Goal: Entertainment & Leisure: Consume media (video, audio)

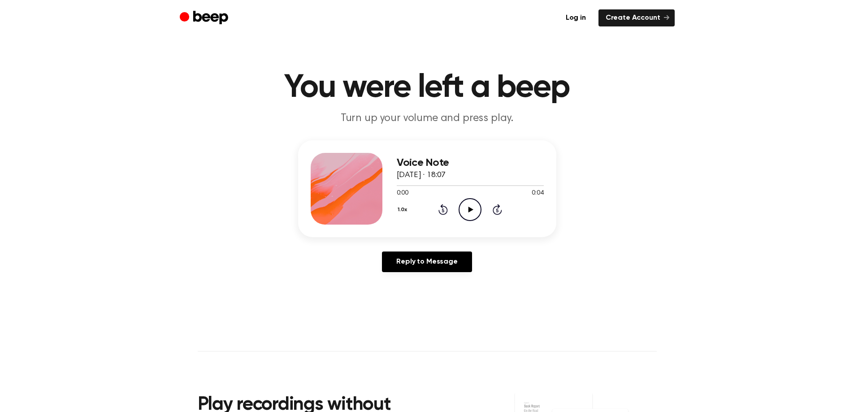
click at [478, 205] on icon "Play Audio" at bounding box center [469, 209] width 23 height 23
click at [464, 207] on icon "Play Audio" at bounding box center [469, 209] width 23 height 23
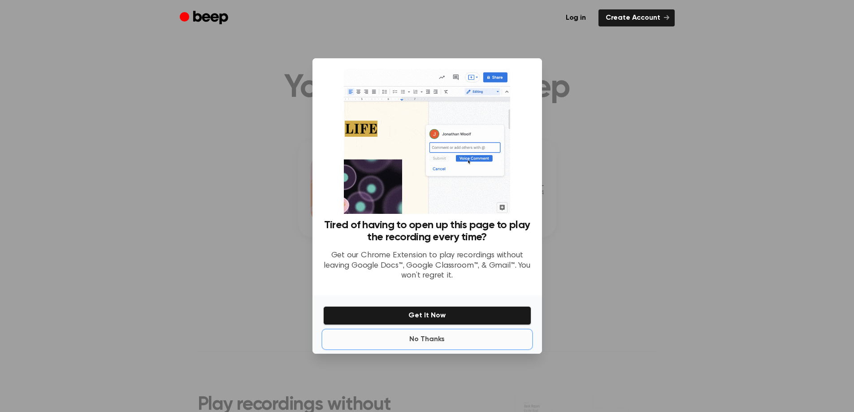
click at [424, 344] on button "No Thanks" at bounding box center [427, 339] width 208 height 18
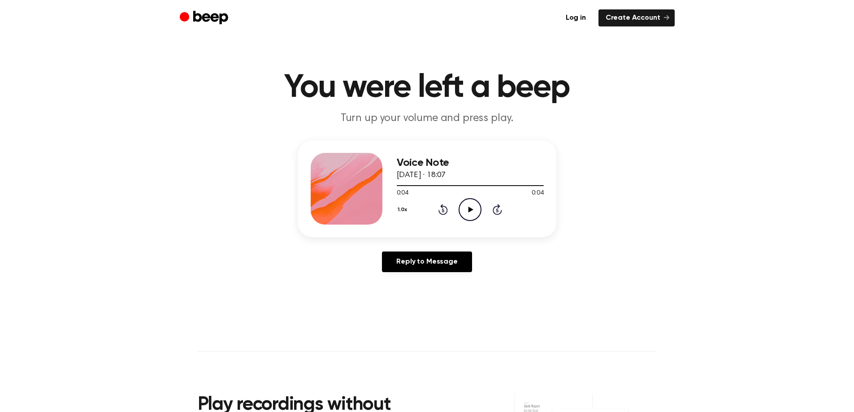
click at [474, 199] on icon "Play Audio" at bounding box center [469, 209] width 23 height 23
click at [473, 200] on icon "Play Audio" at bounding box center [469, 209] width 23 height 23
click at [465, 207] on icon "Play Audio" at bounding box center [469, 209] width 23 height 23
click at [471, 218] on icon "Play Audio" at bounding box center [469, 209] width 23 height 23
click at [470, 208] on icon at bounding box center [470, 210] width 5 height 6
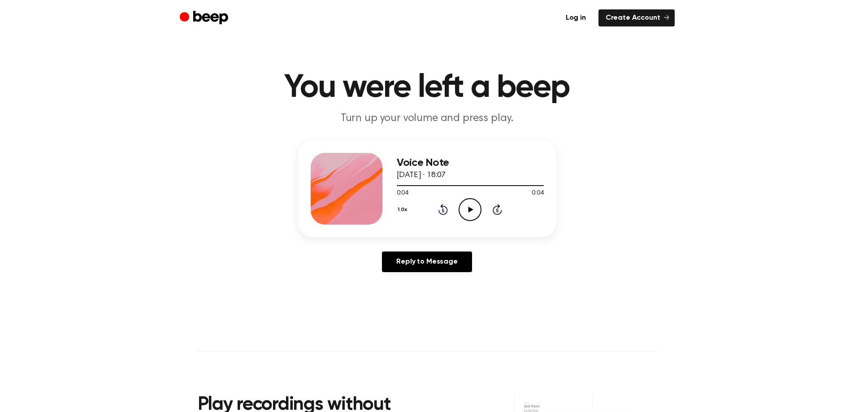
click at [470, 208] on icon at bounding box center [470, 210] width 5 height 6
click at [469, 213] on icon "Play Audio" at bounding box center [469, 209] width 23 height 23
click at [473, 204] on icon "Play Audio" at bounding box center [469, 209] width 23 height 23
click at [493, 210] on icon at bounding box center [496, 209] width 9 height 11
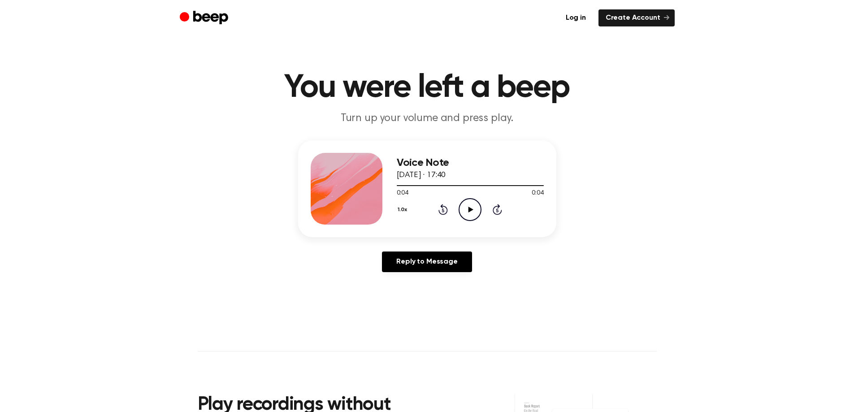
click at [452, 209] on div "1.0x Rewind 5 seconds Play Audio Skip 5 seconds" at bounding box center [470, 209] width 147 height 23
click at [435, 213] on div "1.0x Rewind 5 seconds Play Audio Skip 5 seconds" at bounding box center [470, 209] width 147 height 23
click at [459, 206] on icon "Play Audio" at bounding box center [469, 209] width 23 height 23
click at [469, 216] on icon "Play Audio" at bounding box center [469, 209] width 23 height 23
click at [470, 217] on icon "Play Audio" at bounding box center [469, 209] width 23 height 23
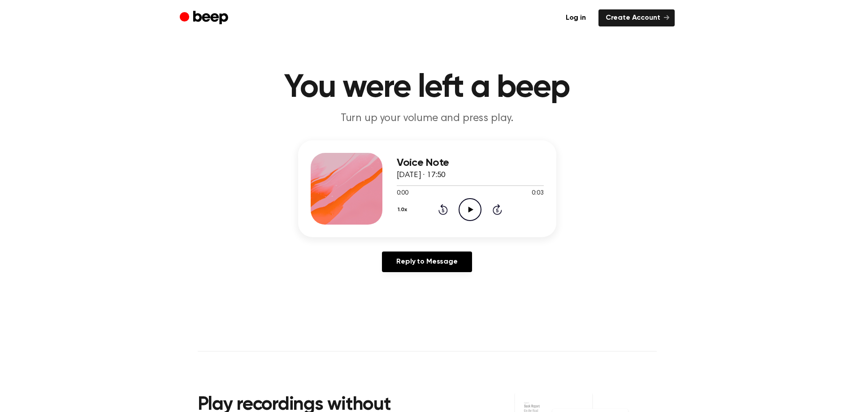
click at [471, 214] on icon "Play Audio" at bounding box center [469, 209] width 23 height 23
click at [476, 210] on icon "Play Audio" at bounding box center [469, 209] width 23 height 23
click at [472, 219] on icon "Play Audio" at bounding box center [469, 209] width 23 height 23
click at [473, 207] on icon "Play Audio" at bounding box center [469, 209] width 23 height 23
click at [472, 212] on icon "Play Audio" at bounding box center [469, 209] width 23 height 23
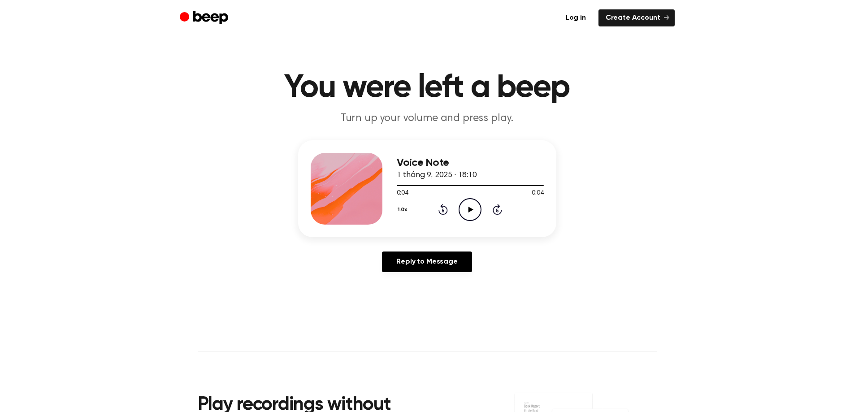
click at [457, 233] on div "Voice Note 1 tháng 9, 2025 · 18:10 0:04 0:04 Your browser does not support the …" at bounding box center [427, 209] width 832 height 139
click at [457, 215] on div "1.0x Rewind 5 seconds Play Audio Skip 5 seconds" at bounding box center [470, 209] width 147 height 23
click at [466, 206] on icon "Play Audio" at bounding box center [469, 209] width 23 height 23
click at [480, 221] on div "Voice Note 1 tháng 9, 2025 · 18:12 0:00 0:04 Your browser does not support the …" at bounding box center [470, 189] width 147 height 72
click at [466, 212] on icon "Play Audio" at bounding box center [469, 209] width 23 height 23
